Goal: Find specific page/section: Find specific page/section

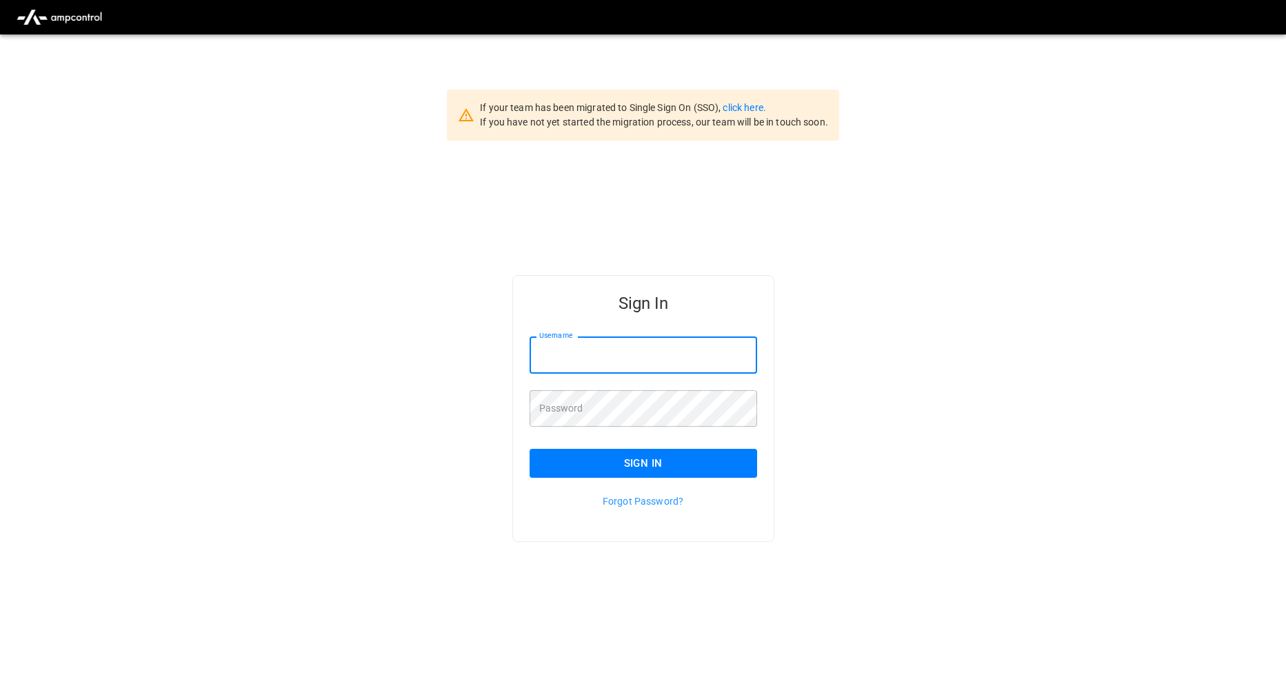
click at [594, 353] on input "Username" at bounding box center [643, 354] width 228 height 37
type input "**********"
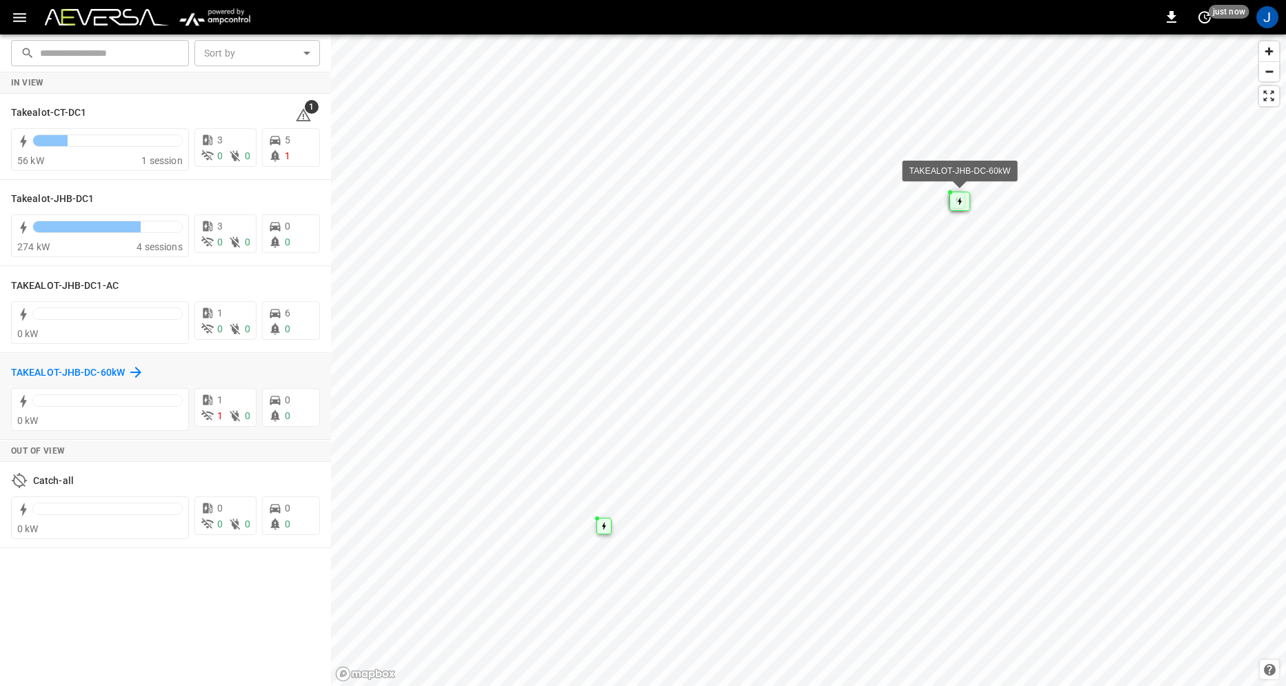
click at [103, 375] on h6 "TAKEALOT-JHB-DC-60kW" at bounding box center [68, 372] width 114 height 15
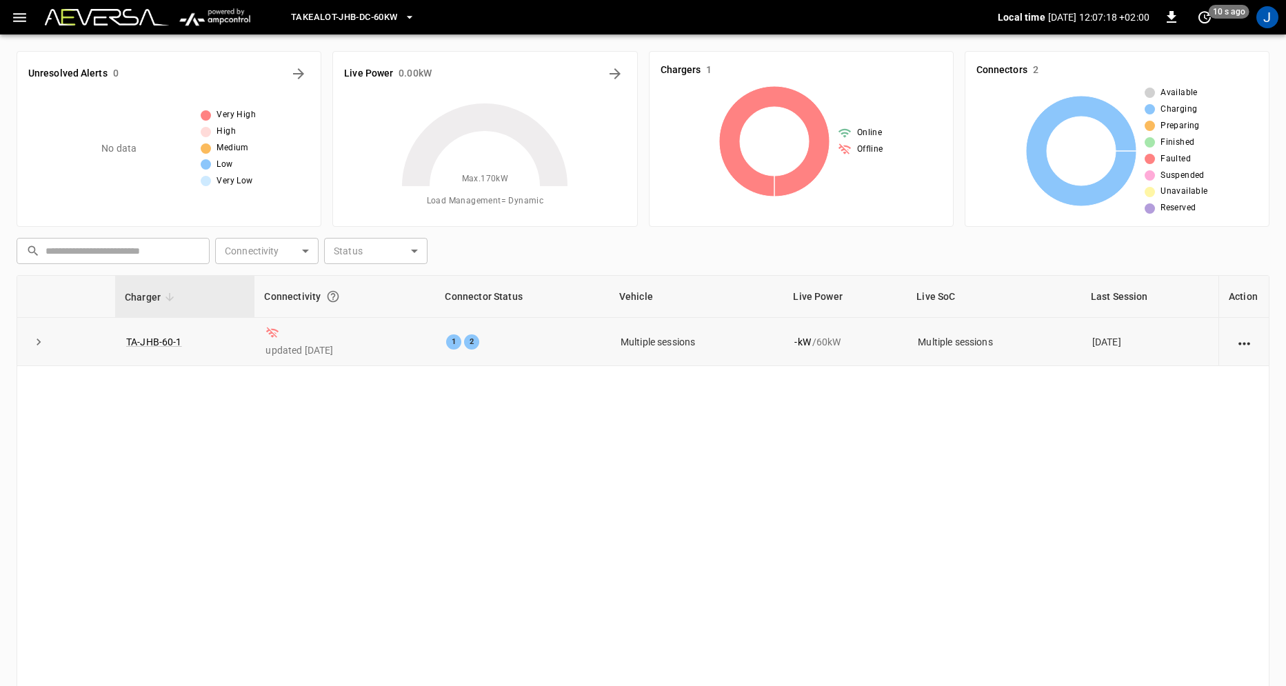
click at [31, 340] on button "expand row" at bounding box center [38, 342] width 21 height 21
